Goal: Information Seeking & Learning: Learn about a topic

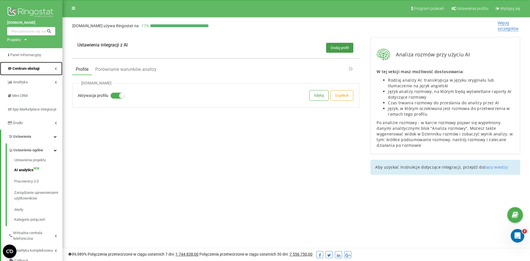
click at [44, 69] on link "Centrum obsługi" at bounding box center [31, 69] width 62 height 14
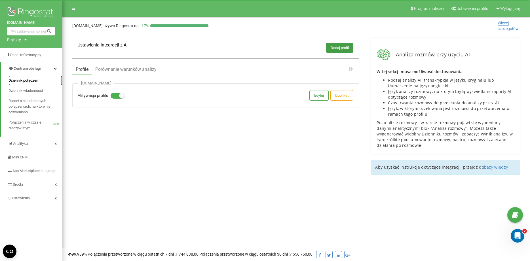
click at [37, 79] on span "Dziennik połączeń" at bounding box center [24, 81] width 30 height 6
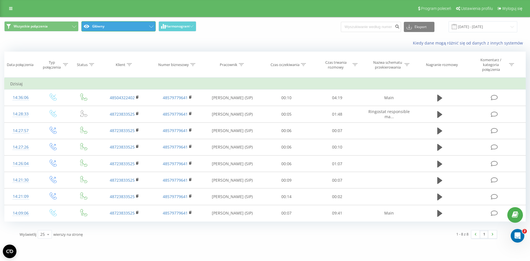
click at [146, 26] on button "Główny" at bounding box center [118, 26] width 74 height 10
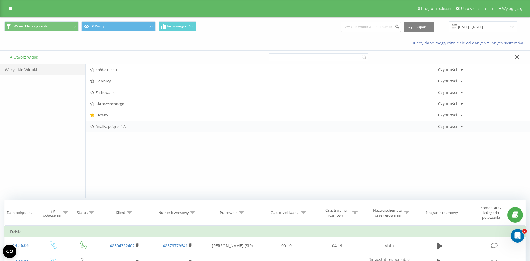
click at [120, 129] on span "Analiza połączeń AI" at bounding box center [264, 127] width 348 height 4
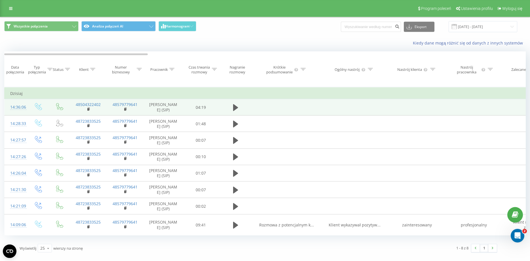
scroll to position [27, 0]
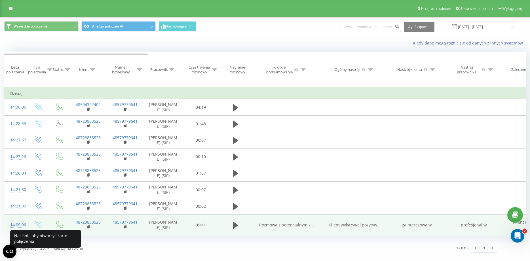
click at [22, 230] on div "14:09:06" at bounding box center [15, 225] width 11 height 11
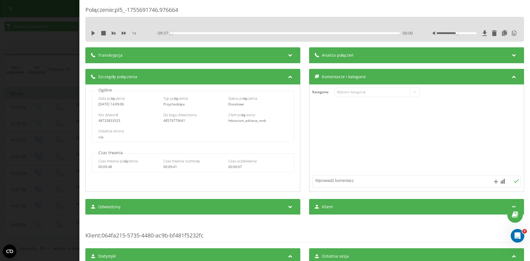
click at [516, 57] on div at bounding box center [515, 55] width 8 height 7
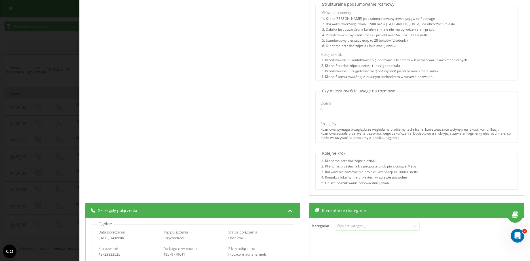
scroll to position [334, 0]
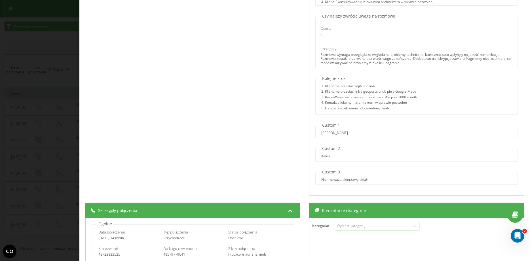
drag, startPoint x: 353, startPoint y: 134, endPoint x: 329, endPoint y: 134, distance: 23.6
click at [329, 134] on div "[PERSON_NAME]" at bounding box center [417, 133] width 202 height 4
click at [329, 134] on div "[PERSON_NAME]" at bounding box center [334, 133] width 27 height 4
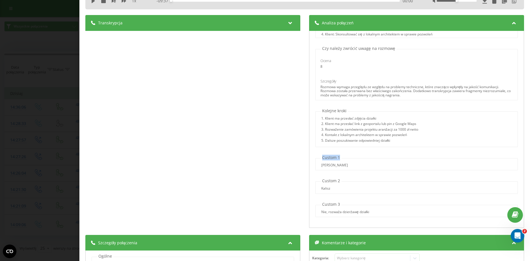
drag, startPoint x: 323, startPoint y: 159, endPoint x: 340, endPoint y: 156, distance: 17.5
click at [340, 156] on p "Custom 1" at bounding box center [331, 158] width 21 height 6
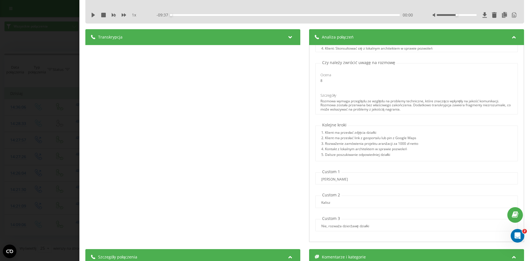
scroll to position [0, 0]
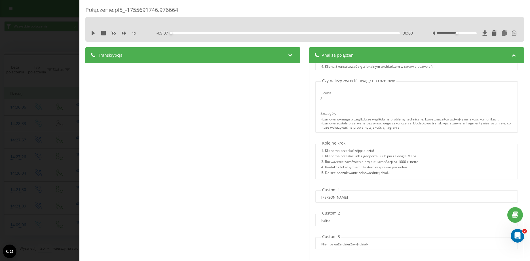
click at [293, 54] on icon at bounding box center [290, 55] width 7 height 6
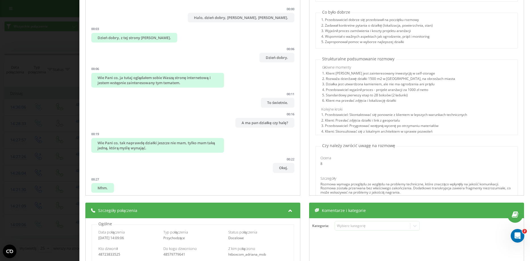
scroll to position [204, 0]
click at [348, 115] on div "1. Przedstawiciel: Skontaktować się ponownie z klientem w lepszych warunkach te…" at bounding box center [416, 115] width 191 height 5
drag, startPoint x: 348, startPoint y: 122, endPoint x: 360, endPoint y: 128, distance: 12.6
click at [360, 128] on div "1. Przedstawiciel: Skontaktować się ponownie z klientem w lepszych warunkach te…" at bounding box center [416, 124] width 191 height 22
click at [360, 128] on div "3. Przedstawiciel: Przygotować wstępną wycenę po otrzymaniu materiałów" at bounding box center [416, 126] width 191 height 5
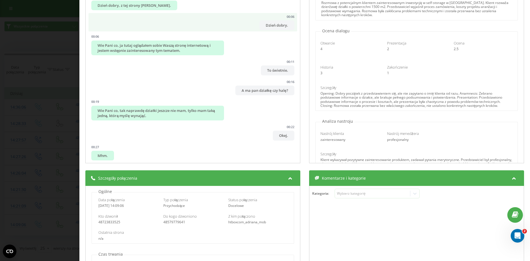
scroll to position [0, 0]
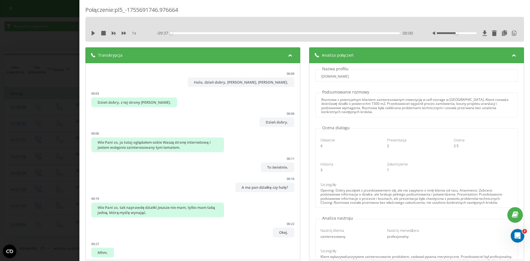
click at [91, 34] on div "1 x - 09:37 00:00 00:00" at bounding box center [305, 33] width 430 height 9
click at [93, 34] on icon at bounding box center [93, 33] width 3 height 5
click at [186, 33] on div "00:00" at bounding box center [285, 33] width 229 height 2
click at [93, 33] on icon at bounding box center [93, 33] width 5 height 5
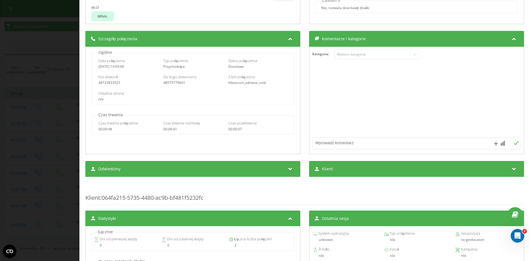
scroll to position [291, 0]
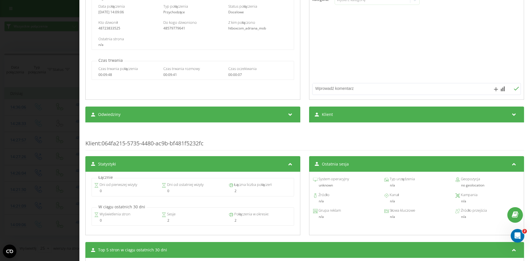
click at [323, 116] on span "Klient" at bounding box center [327, 115] width 11 height 6
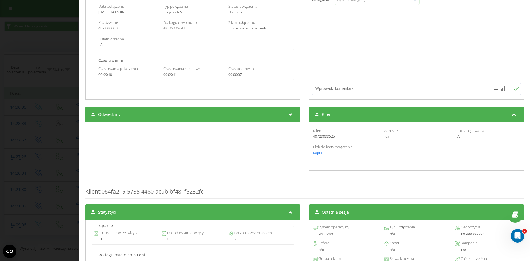
click at [323, 116] on span "Klient" at bounding box center [327, 115] width 11 height 6
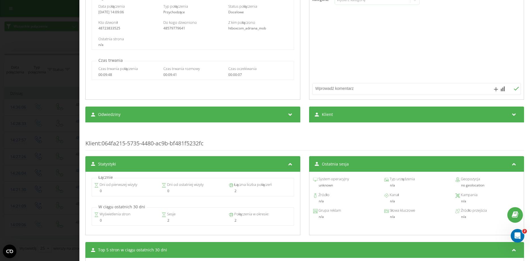
click at [291, 117] on div at bounding box center [291, 114] width 8 height 7
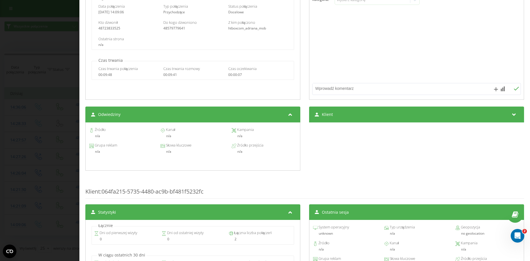
click at [292, 115] on icon at bounding box center [290, 114] width 7 height 6
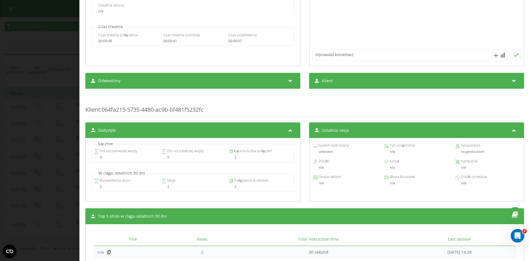
scroll to position [356, 0]
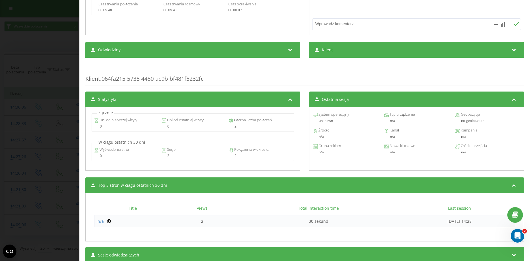
click at [291, 99] on icon at bounding box center [290, 99] width 7 height 6
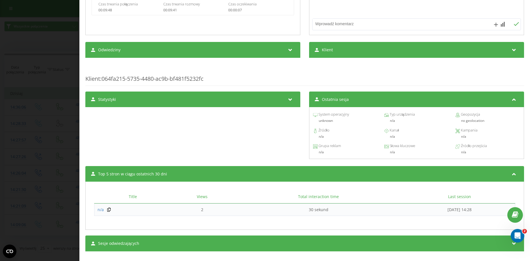
click at [413, 97] on div "Ostatnia sesja" at bounding box center [416, 100] width 215 height 16
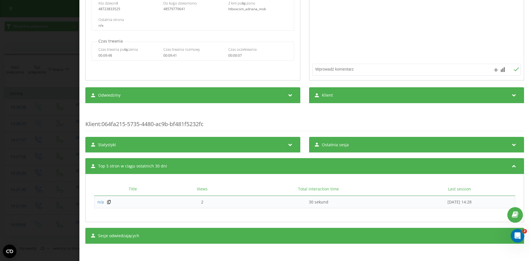
scroll to position [310, 0]
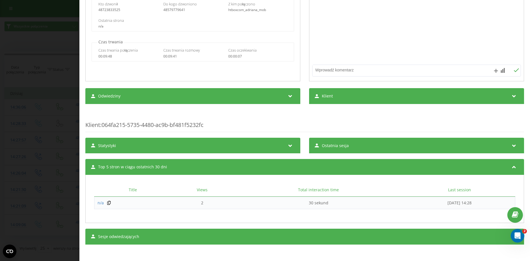
click at [299, 165] on div "Top 5 stron w ciągu ostatnich 30 dni" at bounding box center [304, 167] width 439 height 16
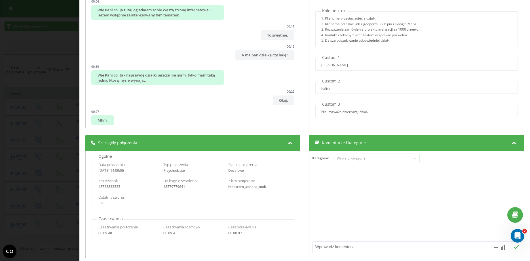
scroll to position [132, 0]
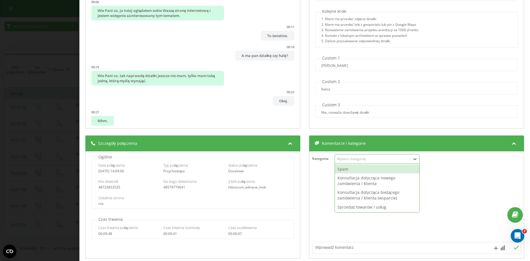
click at [365, 161] on div "Wybierz kategorię" at bounding box center [372, 159] width 71 height 5
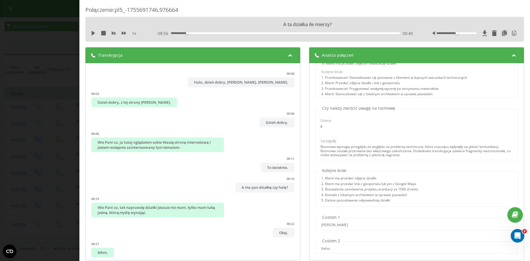
scroll to position [323, 0]
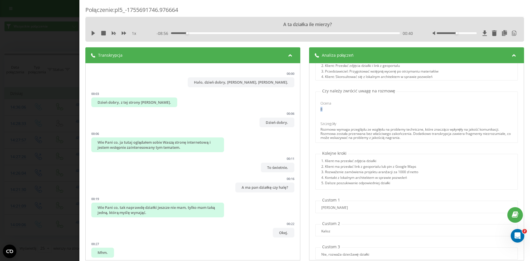
drag, startPoint x: 326, startPoint y: 109, endPoint x: 317, endPoint y: 109, distance: 8.5
click at [317, 109] on div "Ocena 8" at bounding box center [350, 106] width 67 height 11
click at [325, 104] on span "Ocena" at bounding box center [326, 103] width 11 height 5
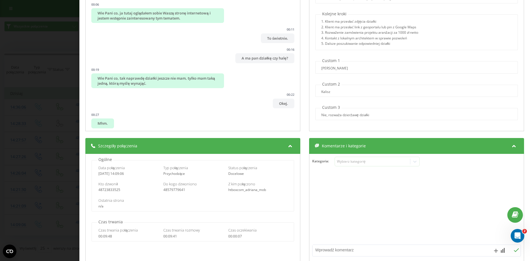
scroll to position [226, 0]
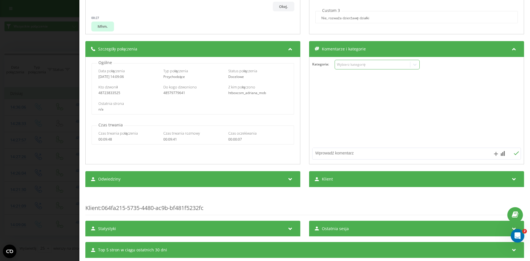
click at [384, 64] on div "Wybierz kategorię" at bounding box center [372, 64] width 71 height 5
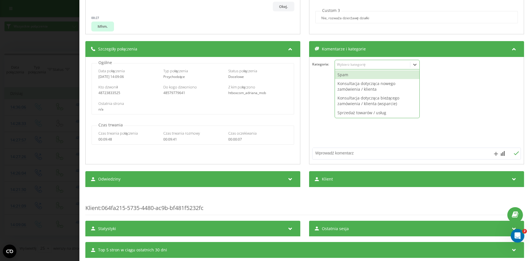
click at [384, 64] on div "Wybierz kategorię" at bounding box center [372, 64] width 71 height 5
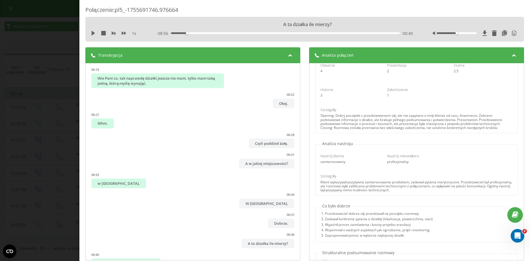
scroll to position [0, 0]
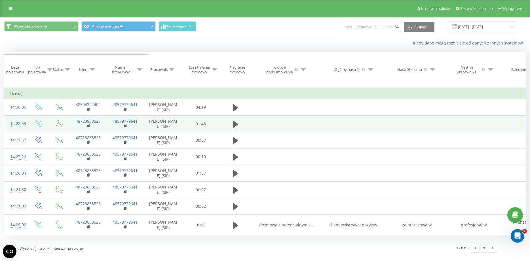
scroll to position [27, 0]
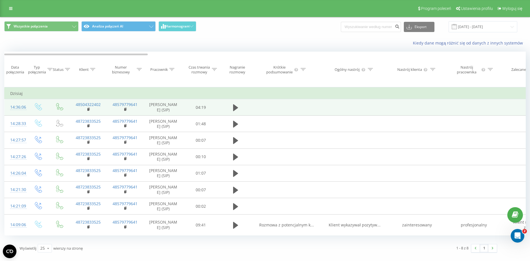
click at [20, 102] on div "14:36:06" at bounding box center [15, 107] width 11 height 11
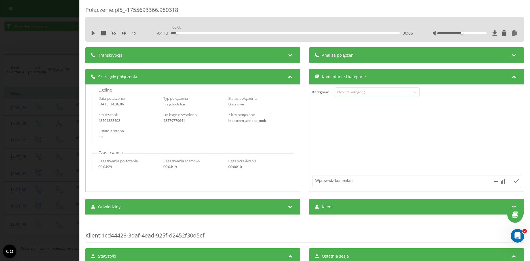
click at [177, 33] on div "00:06" at bounding box center [285, 33] width 229 height 2
click at [182, 33] on div "00:00" at bounding box center [285, 33] width 229 height 2
click at [91, 34] on icon at bounding box center [93, 33] width 5 height 5
click at [134, 34] on span "1 x" at bounding box center [134, 33] width 4 height 6
drag, startPoint x: 462, startPoint y: 33, endPoint x: 490, endPoint y: 34, distance: 28.1
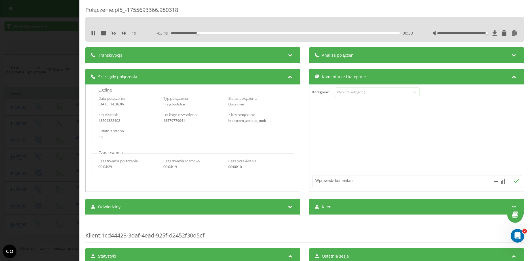
click at [490, 34] on div at bounding box center [475, 33] width 85 height 6
click at [133, 35] on span "1 x" at bounding box center [134, 33] width 4 height 6
click at [123, 33] on icon at bounding box center [124, 32] width 5 height 3
click at [125, 34] on icon at bounding box center [124, 32] width 5 height 3
click at [107, 56] on span "Transkrypcja" at bounding box center [110, 55] width 24 height 6
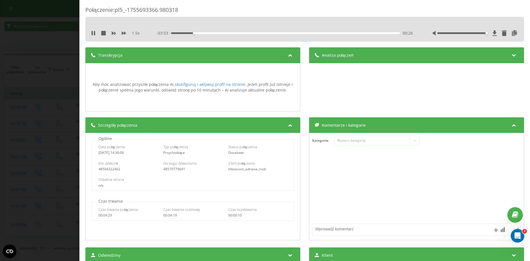
click at [91, 33] on div "1.5 x - 03:53 00:26 00:26" at bounding box center [305, 33] width 430 height 9
click at [94, 34] on icon at bounding box center [94, 33] width 1 height 5
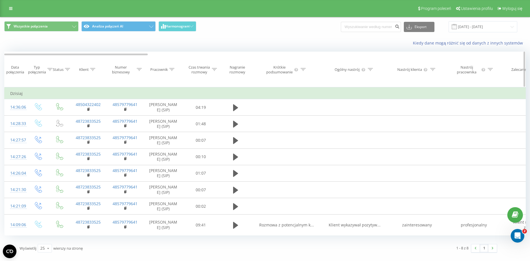
scroll to position [27, 0]
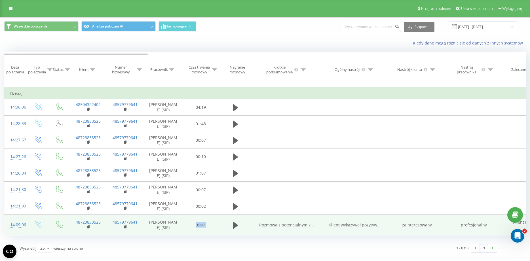
drag, startPoint x: 197, startPoint y: 230, endPoint x: 207, endPoint y: 230, distance: 9.9
click at [207, 230] on td "09:41" at bounding box center [200, 225] width 35 height 21
click at [21, 229] on div "14:09:06" at bounding box center [15, 225] width 11 height 11
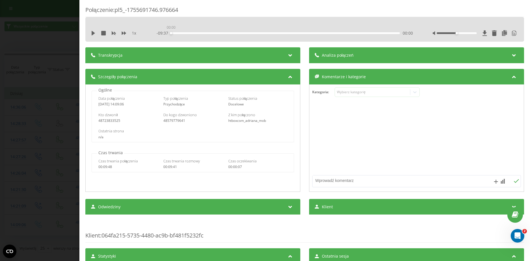
drag, startPoint x: 171, startPoint y: 34, endPoint x: 266, endPoint y: 33, distance: 94.8
click at [172, 33] on div "00:00" at bounding box center [171, 33] width 2 height 2
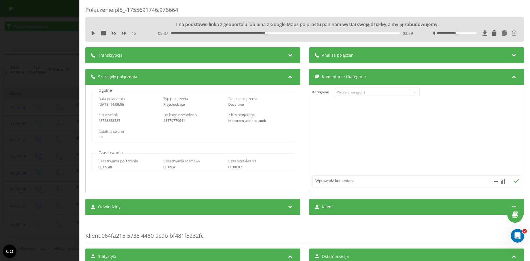
click at [239, 31] on div "- 05:37 03:59 03:59" at bounding box center [285, 34] width 257 height 6
click at [238, 34] on div "- 05:37 03:59 03:59" at bounding box center [285, 34] width 257 height 6
click at [237, 33] on div "02:46" at bounding box center [285, 33] width 229 height 2
click at [92, 33] on icon at bounding box center [93, 33] width 3 height 5
click at [93, 33] on icon at bounding box center [93, 33] width 5 height 5
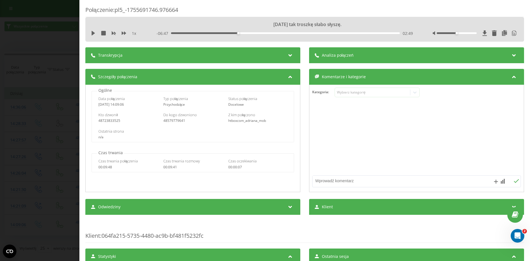
click at [287, 54] on div "Transkrypcja" at bounding box center [192, 55] width 215 height 16
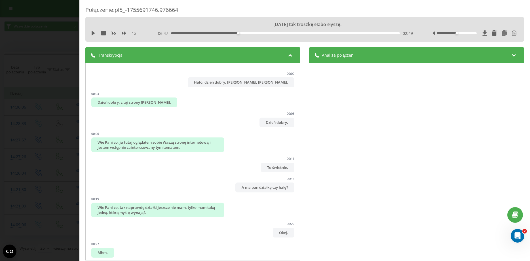
click at [516, 54] on icon at bounding box center [514, 55] width 7 height 6
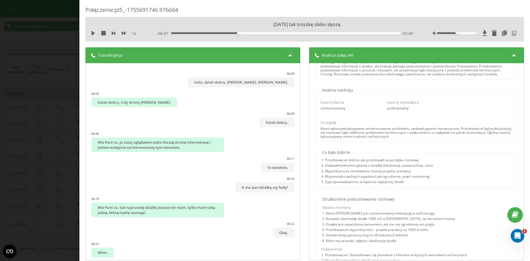
scroll to position [129, 0]
drag, startPoint x: 338, startPoint y: 129, endPoint x: 341, endPoint y: 129, distance: 3.1
click at [339, 129] on div "Klient wykazywał pozytywne zainteresowanie produktem, zadawał pytania merytoryc…" at bounding box center [417, 132] width 192 height 12
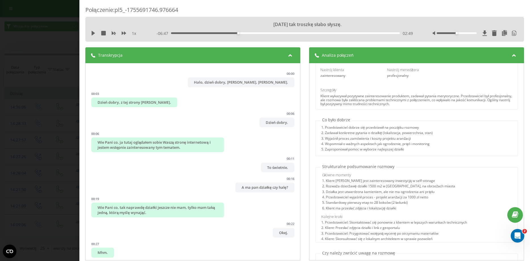
scroll to position [162, 0]
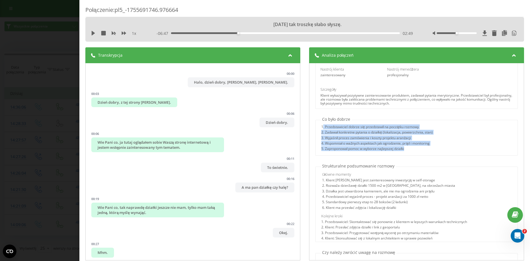
drag, startPoint x: 323, startPoint y: 126, endPoint x: 420, endPoint y: 149, distance: 99.0
click at [420, 149] on div "1. Przedstawiciel dobrze się przedstawił na początku rozmowy 2. Zadawał konkret…" at bounding box center [377, 139] width 112 height 28
click at [420, 149] on div "5. Zaproponował pomoc w wyborze najlepszej działki" at bounding box center [377, 149] width 112 height 5
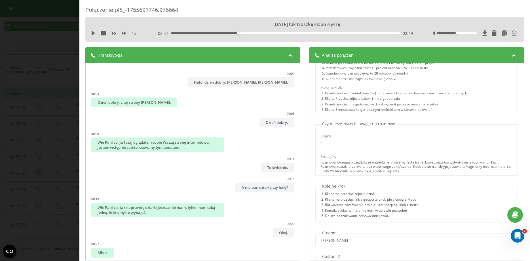
scroll to position [291, 0]
drag, startPoint x: 324, startPoint y: 124, endPoint x: 397, endPoint y: 127, distance: 72.7
click at [397, 127] on div "Czy należy zwrócić uwagę na rozmowę Ocena 8 Szczegóły Rozmowa wymaga przeglądu …" at bounding box center [416, 148] width 209 height 55
click at [394, 124] on p "Czy należy zwrócić uwagę na rozmowę" at bounding box center [359, 124] width 76 height 6
drag, startPoint x: 323, startPoint y: 142, endPoint x: 320, endPoint y: 141, distance: 3.6
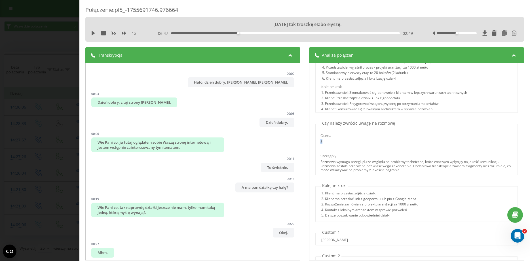
click at [320, 141] on div "Ocena 8" at bounding box center [350, 138] width 67 height 11
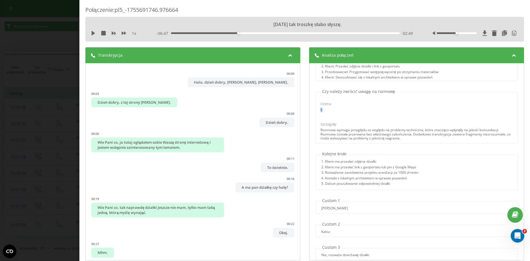
scroll to position [323, 0]
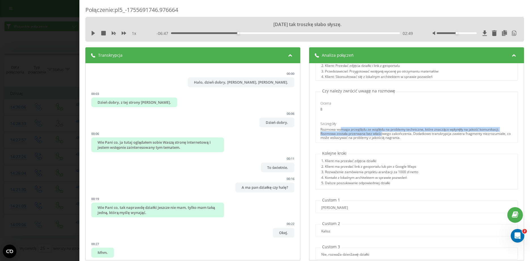
drag, startPoint x: 342, startPoint y: 129, endPoint x: 382, endPoint y: 131, distance: 39.8
click at [382, 132] on div "Rozmowa wymaga przeglądu ze względu na problemy techniczne, które znacząco wpły…" at bounding box center [417, 134] width 192 height 12
click at [382, 131] on div "Rozmowa wymaga przeglądu ze względu na problemy techniczne, które znacząco wpły…" at bounding box center [417, 134] width 192 height 12
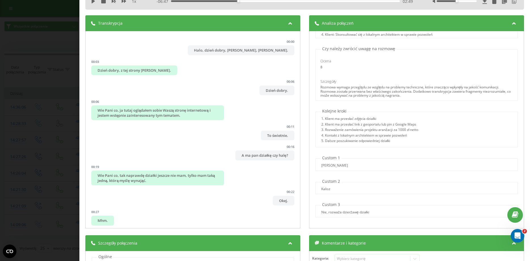
scroll to position [32, 0]
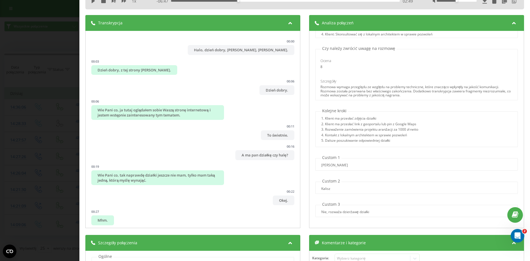
click at [322, 165] on div "[PERSON_NAME]" at bounding box center [334, 165] width 27 height 4
drag, startPoint x: 323, startPoint y: 159, endPoint x: 390, endPoint y: 218, distance: 88.9
click at [390, 218] on div "Nazwa profilu [DOMAIN_NAME] Podsumowanie rozmowy Rozmowa z potencjalnym kliente…" at bounding box center [416, 129] width 215 height 197
click at [390, 213] on div "Nie, rozważa dzierżawę działki" at bounding box center [417, 212] width 202 height 4
drag, startPoint x: 357, startPoint y: 166, endPoint x: 312, endPoint y: 167, distance: 45.1
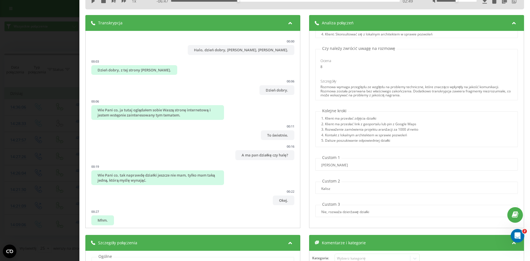
click at [312, 167] on div "Nazwa profilu [DOMAIN_NAME] Podsumowanie rozmowy Rozmowa z potencjalnym kliente…" at bounding box center [416, 129] width 215 height 197
click at [371, 165] on div "[PERSON_NAME]" at bounding box center [417, 165] width 202 height 4
drag, startPoint x: 356, startPoint y: 166, endPoint x: 319, endPoint y: 166, distance: 37.5
click at [319, 166] on div "[PERSON_NAME]" at bounding box center [417, 165] width 202 height 4
click at [351, 165] on div "[PERSON_NAME]" at bounding box center [417, 165] width 202 height 4
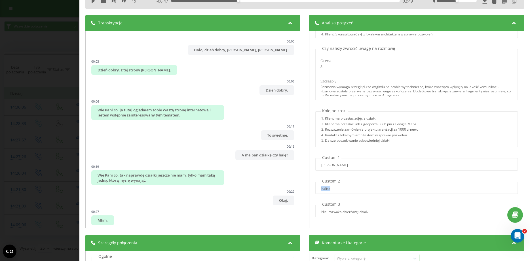
drag, startPoint x: 331, startPoint y: 188, endPoint x: 320, endPoint y: 188, distance: 11.4
click at [320, 188] on div "Kalisz" at bounding box center [417, 189] width 202 height 4
click at [325, 188] on div "Kalisz" at bounding box center [325, 189] width 9 height 4
drag, startPoint x: 322, startPoint y: 158, endPoint x: 379, endPoint y: 211, distance: 77.7
click at [379, 211] on div "Nazwa profilu [DOMAIN_NAME] Podsumowanie rozmowy Rozmowa z potencjalnym kliente…" at bounding box center [416, 129] width 215 height 197
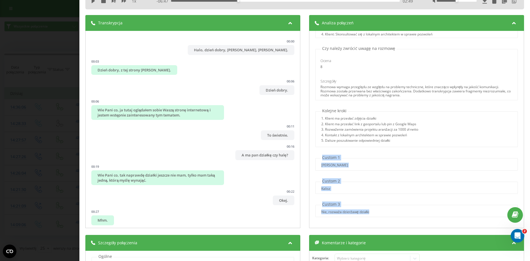
click at [335, 157] on p "Custom 1" at bounding box center [331, 158] width 21 height 6
drag, startPoint x: 323, startPoint y: 159, endPoint x: 333, endPoint y: 159, distance: 9.7
click at [333, 159] on p "Custom 1" at bounding box center [331, 158] width 21 height 6
click at [327, 185] on div "Kalisz" at bounding box center [417, 188] width 203 height 12
drag, startPoint x: 323, startPoint y: 183, endPoint x: 332, endPoint y: 183, distance: 8.8
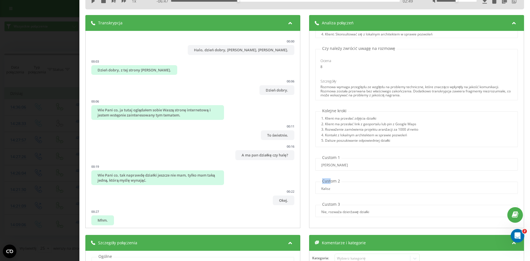
click at [332, 183] on p "Custom 2" at bounding box center [331, 181] width 21 height 6
click at [326, 207] on p "Custom 3" at bounding box center [331, 205] width 21 height 6
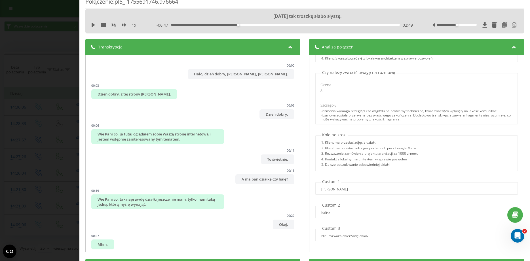
scroll to position [0, 0]
